Goal: Entertainment & Leisure: Consume media (video, audio)

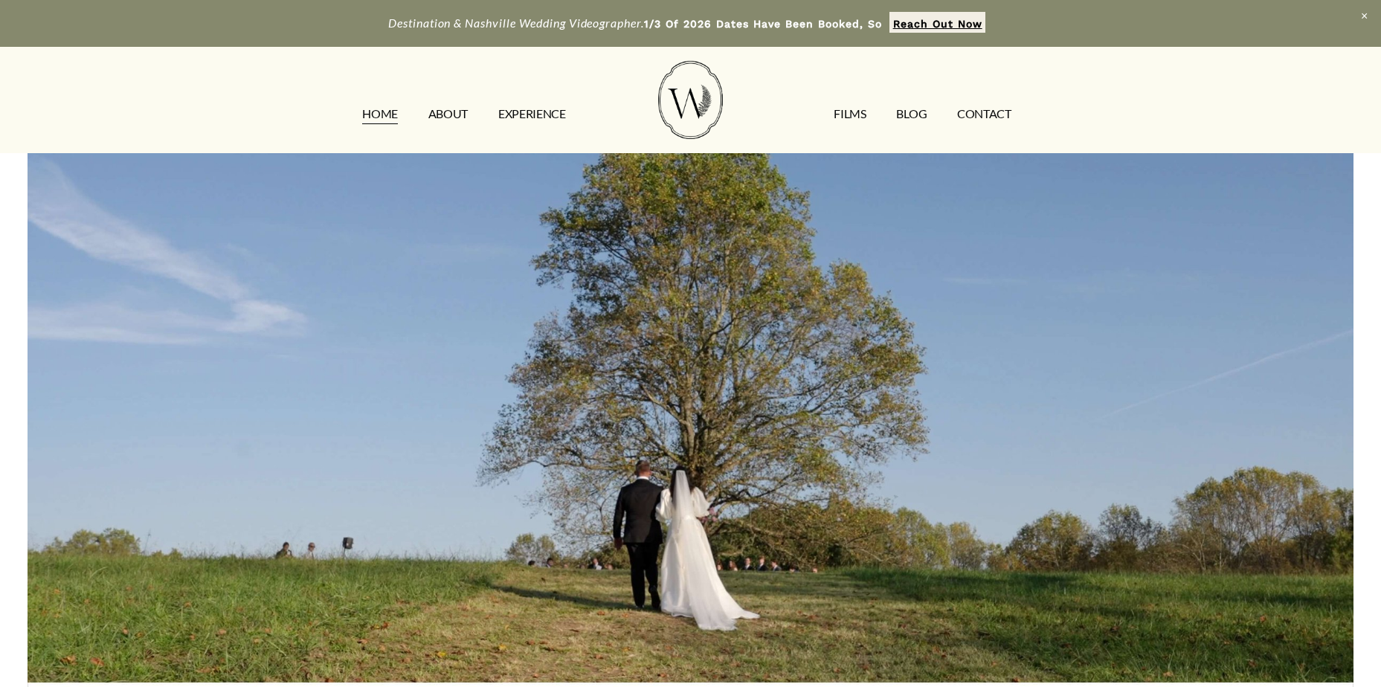
scroll to position [74, 0]
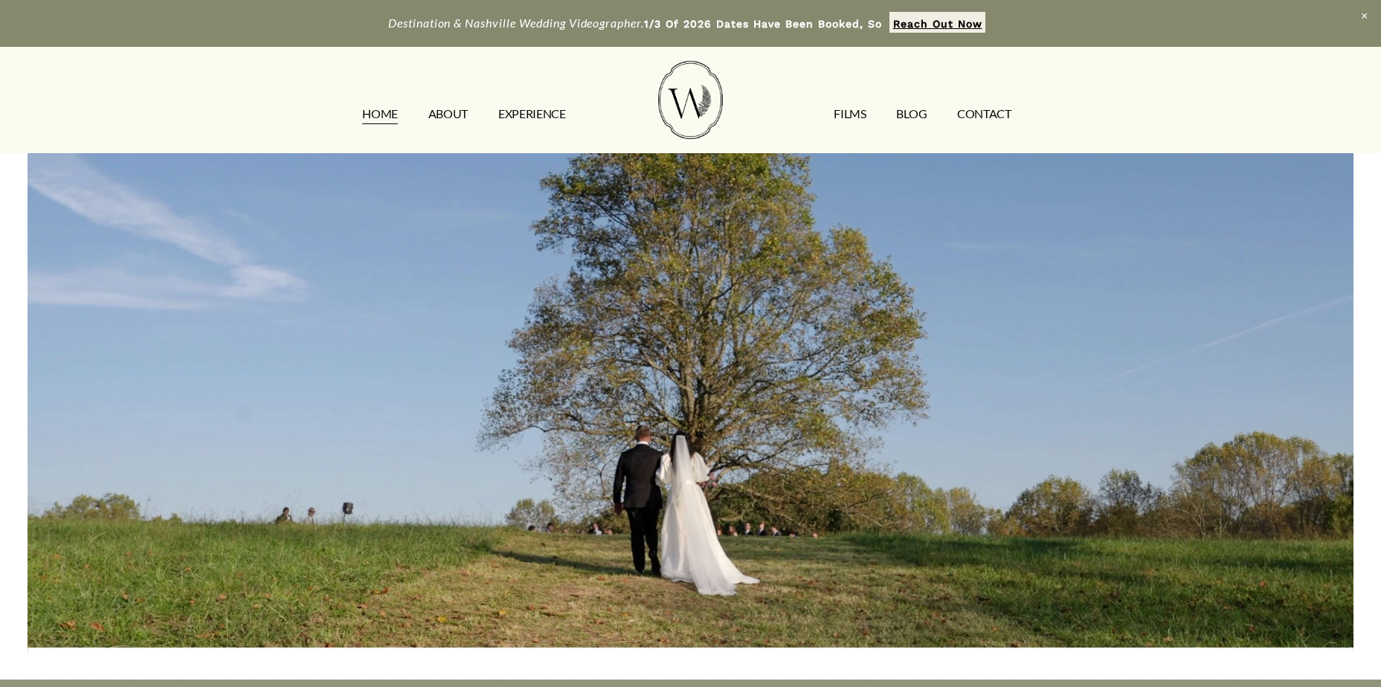
click at [453, 116] on link "ABOUT" at bounding box center [447, 114] width 39 height 24
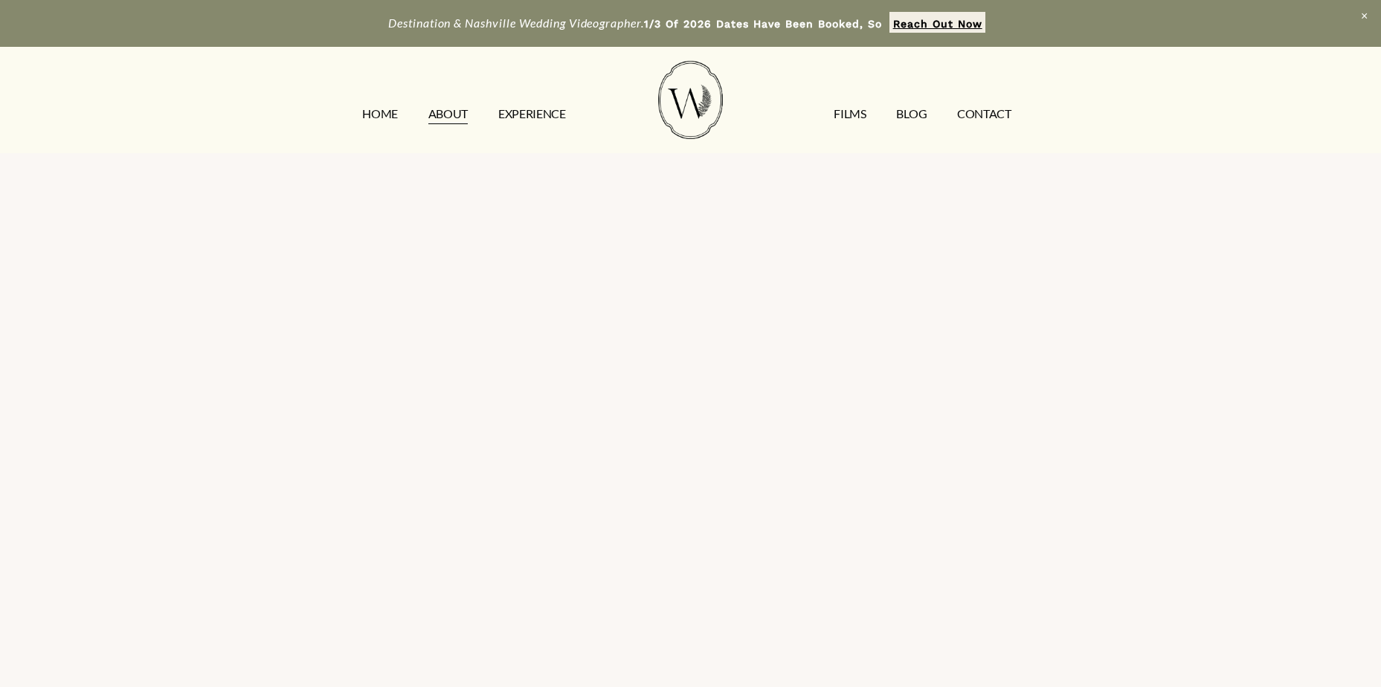
scroll to position [3571, 0]
click at [848, 118] on link "FILMS" at bounding box center [850, 114] width 32 height 24
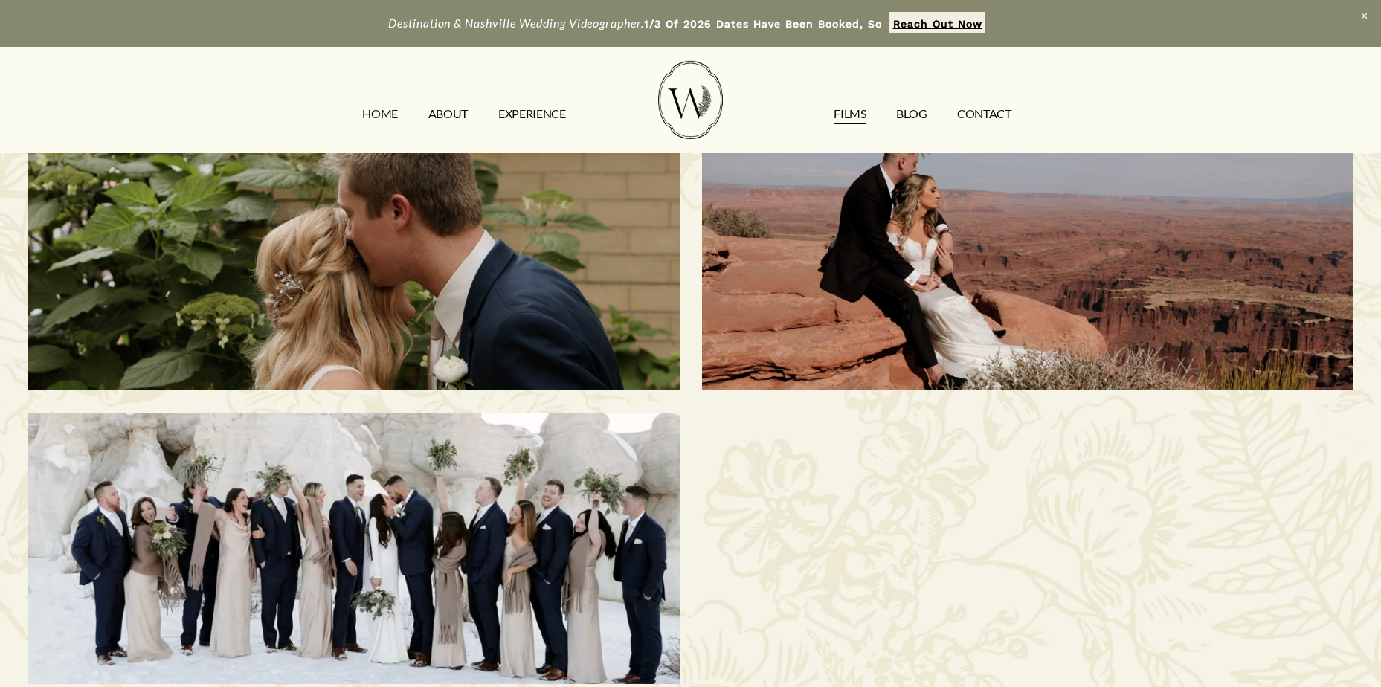
scroll to position [893, 0]
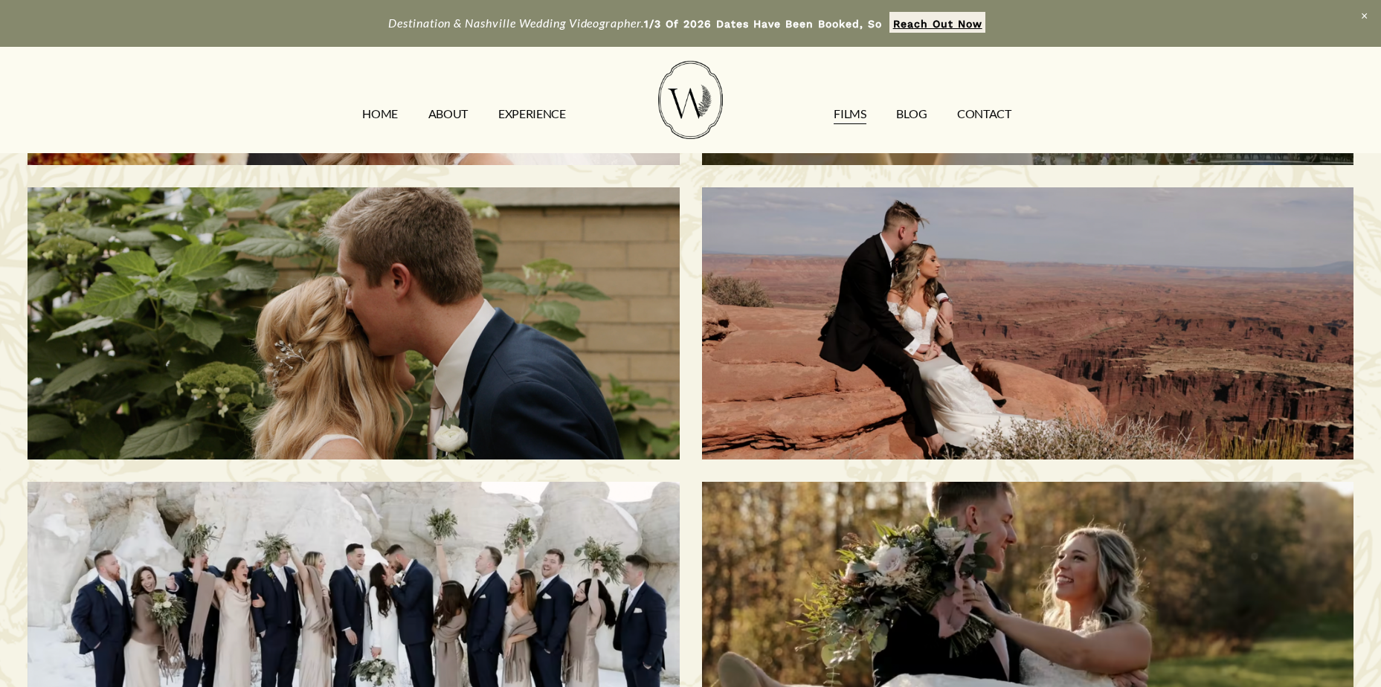
click at [530, 362] on div "Ashley & Jacob | Nashville, TN" at bounding box center [354, 323] width 652 height 272
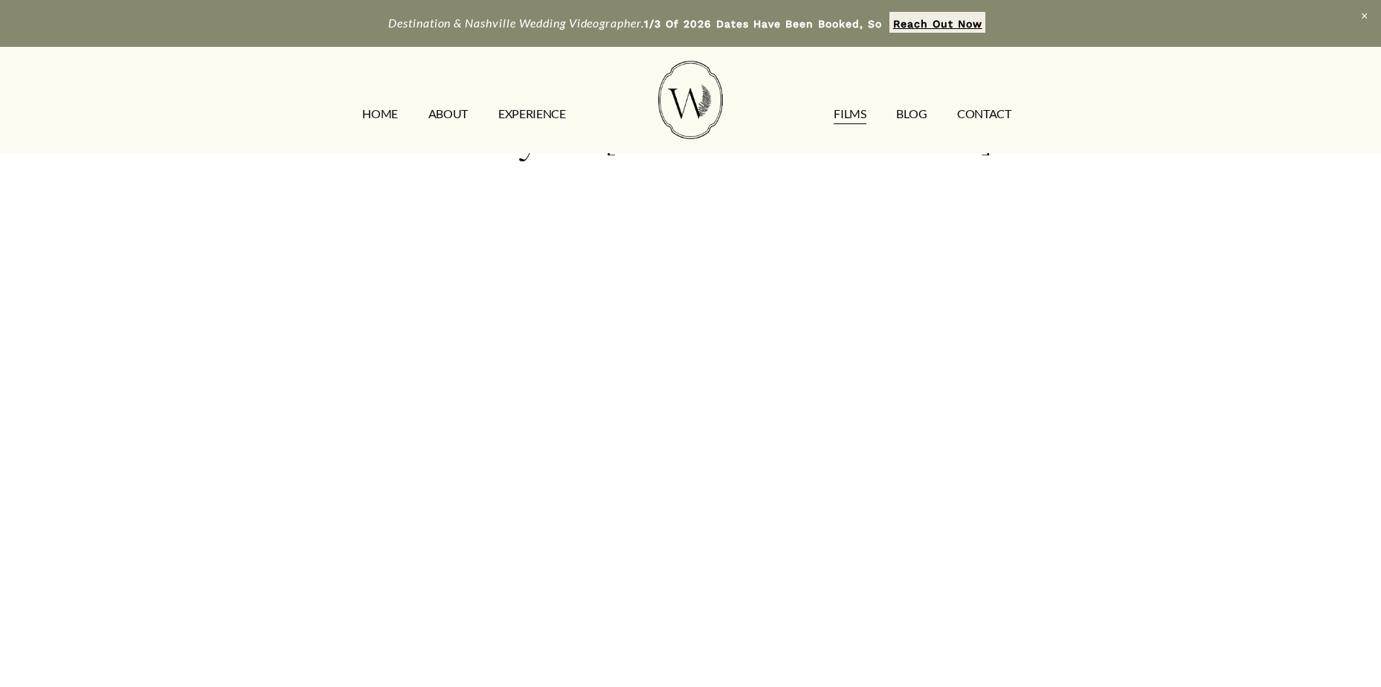
scroll to position [74, 0]
